Goal: Information Seeking & Learning: Learn about a topic

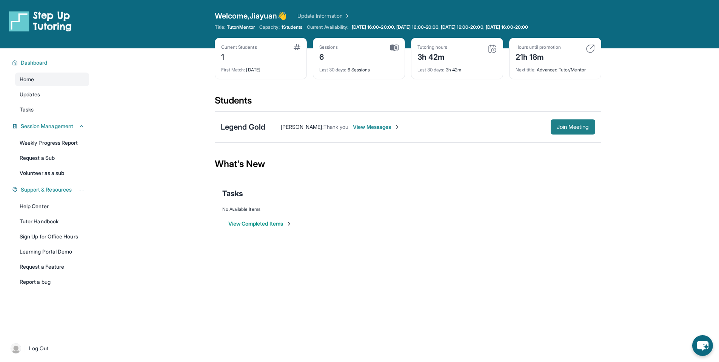
click at [569, 129] on span "Join Meeting" at bounding box center [573, 127] width 32 height 5
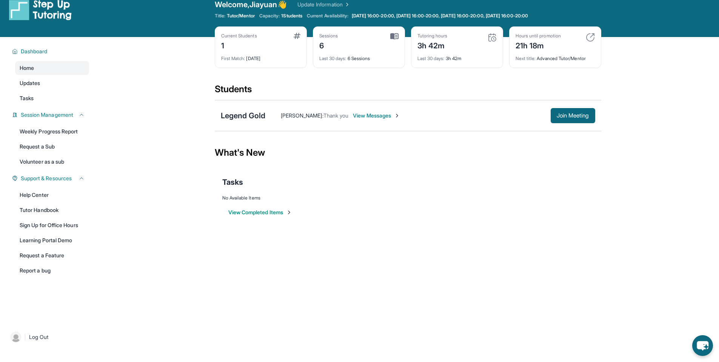
scroll to position [48, 0]
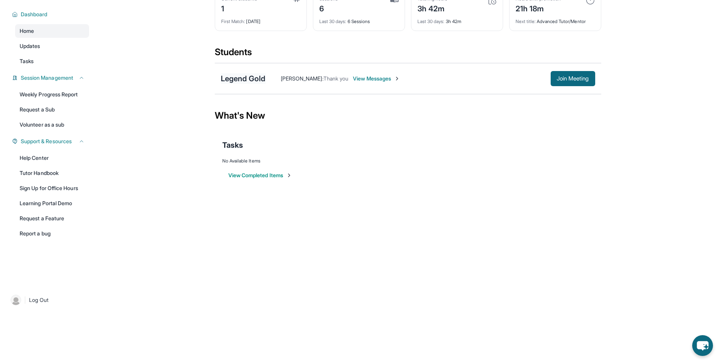
click at [249, 77] on div "Legend Gold" at bounding box center [243, 78] width 45 height 11
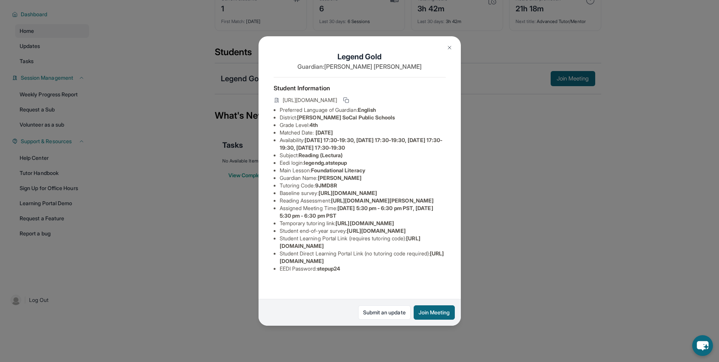
scroll to position [51, 0]
drag, startPoint x: 336, startPoint y: 178, endPoint x: 435, endPoint y: 190, distance: 98.9
click at [435, 197] on li "Reading Assessment : [URL][DOMAIN_NAME][PERSON_NAME]" at bounding box center [363, 201] width 166 height 8
copy span "[URL][DOMAIN_NAME][PERSON_NAME]"
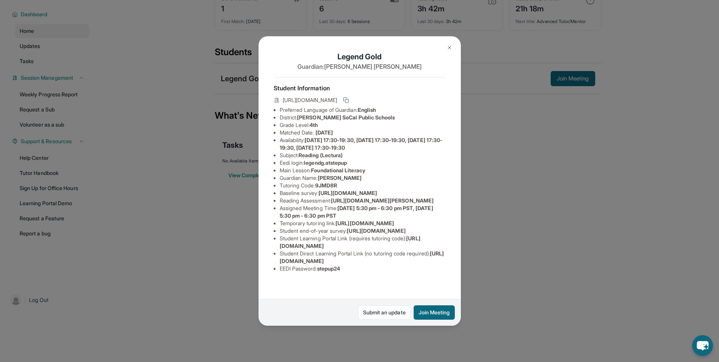
drag, startPoint x: 279, startPoint y: 197, endPoint x: 365, endPoint y: 204, distance: 86.4
click at [365, 219] on li "Temporary tutoring link : [URL][DOMAIN_NAME]" at bounding box center [363, 223] width 166 height 8
copy span "[URL][DOMAIN_NAME]"
click at [353, 227] on li "Student end-of-year survey : [URL][DOMAIN_NAME]" at bounding box center [363, 231] width 166 height 8
drag, startPoint x: 280, startPoint y: 258, endPoint x: 418, endPoint y: 260, distance: 137.8
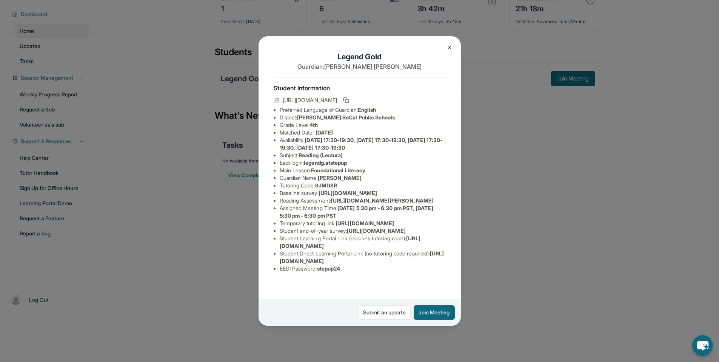
click at [418, 250] on li "Student Learning Portal Link (requires tutoring code) : [URL][DOMAIN_NAME]" at bounding box center [363, 242] width 166 height 15
copy span "[URL][DOMAIN_NAME]"
click at [367, 261] on li "Student Direct Learning Portal Link (no tutoring code required) : [URL][DOMAIN_…" at bounding box center [363, 257] width 166 height 15
drag, startPoint x: 281, startPoint y: 273, endPoint x: 447, endPoint y: 275, distance: 166.5
click at [447, 275] on div "Legend Gold Guardian: [PERSON_NAME] Student Information [URL][DOMAIN_NAME] Pref…" at bounding box center [360, 180] width 202 height 289
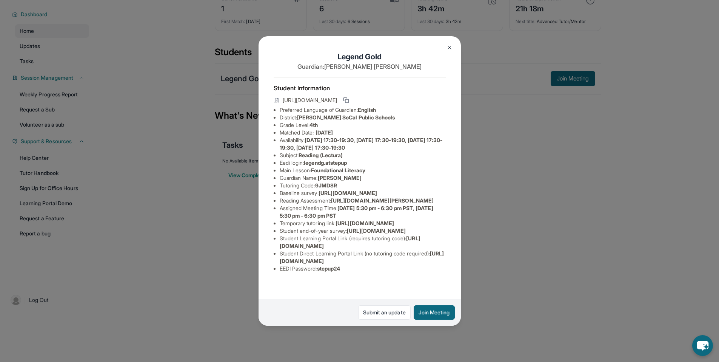
copy span "[URL][DOMAIN_NAME]"
click at [377, 190] on span "[URL][DOMAIN_NAME]" at bounding box center [348, 193] width 59 height 6
